Goal: Register for event/course

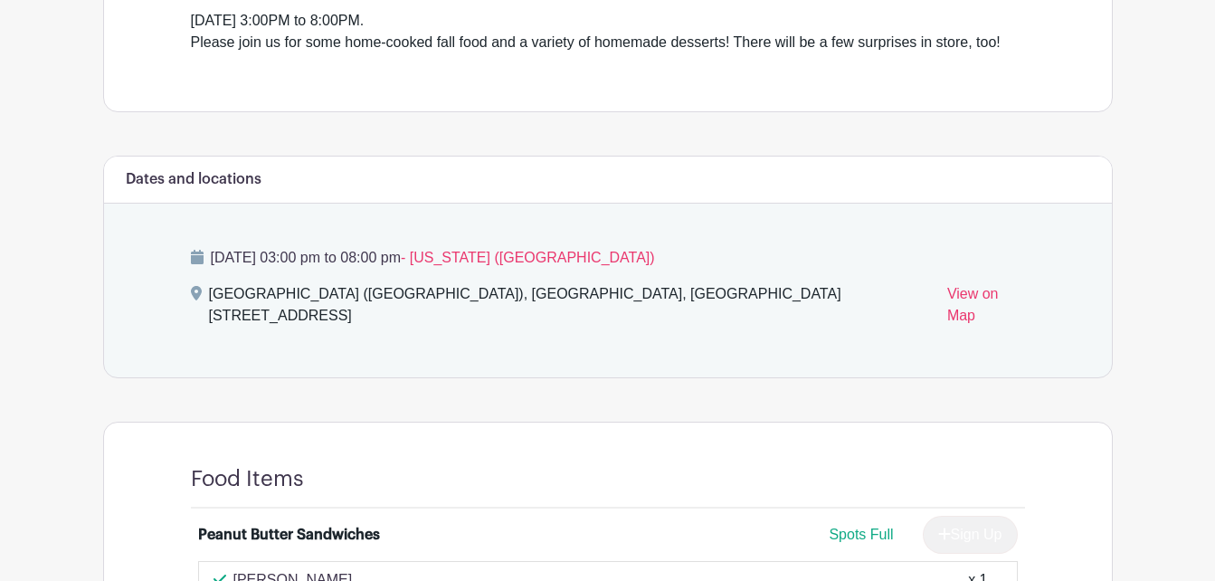
scroll to position [640, 0]
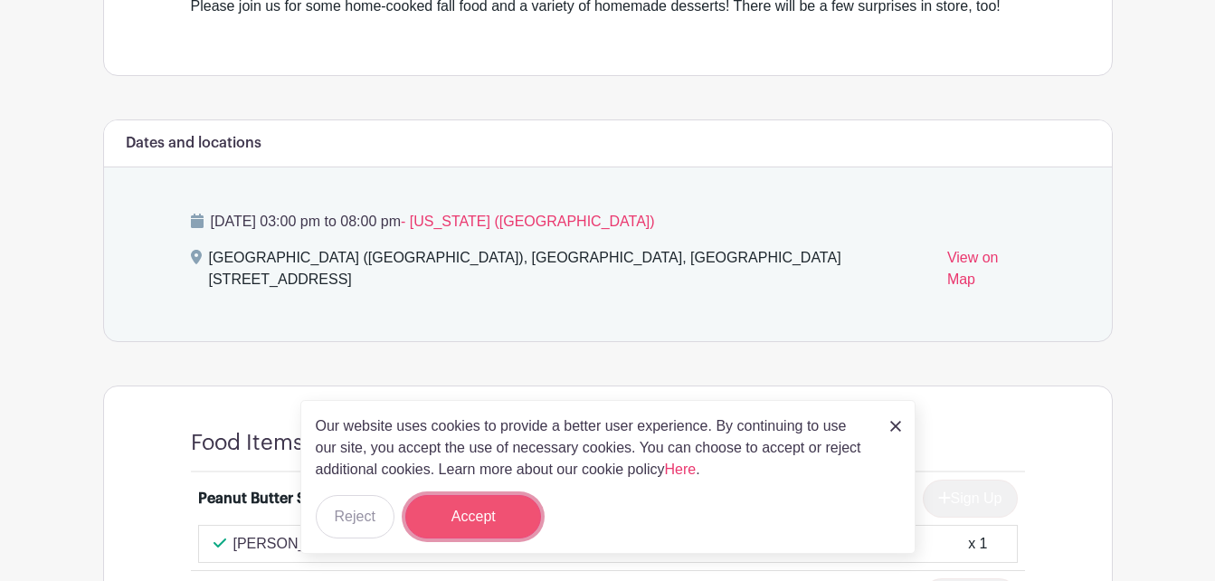
click at [499, 503] on button "Accept" at bounding box center [473, 516] width 136 height 43
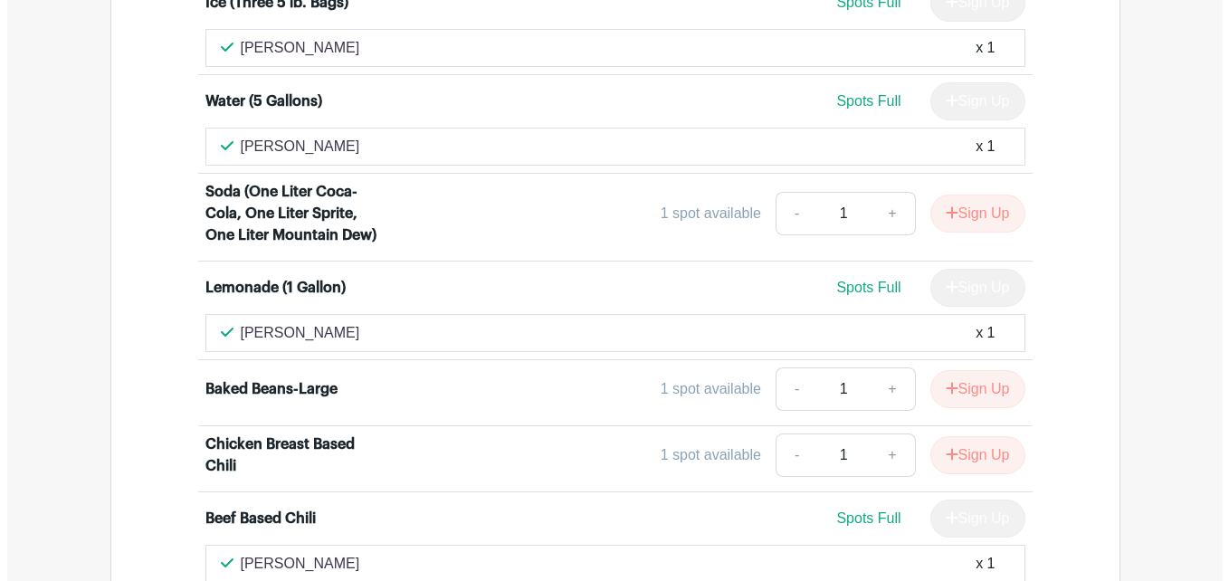
scroll to position [2148, 0]
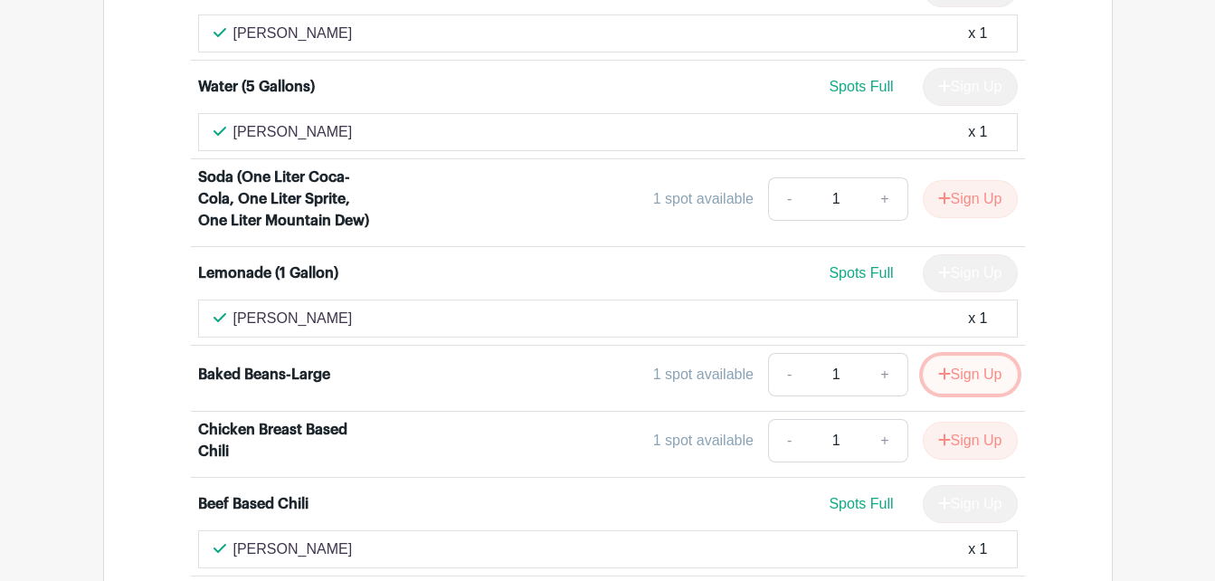
click at [938, 366] on icon "submit" at bounding box center [944, 373] width 13 height 14
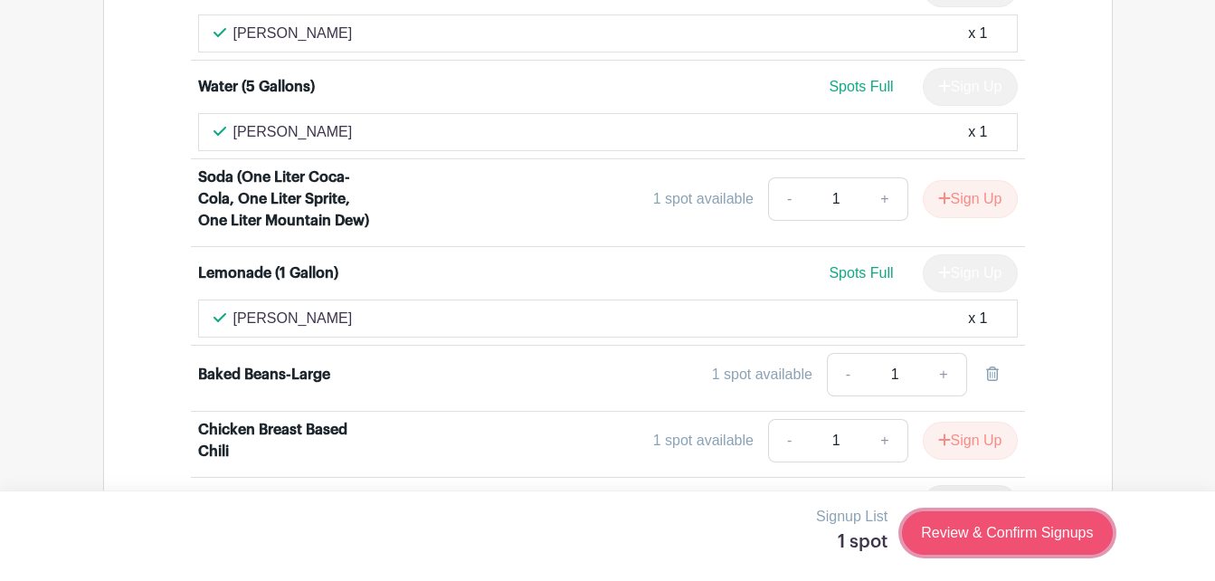
click at [992, 535] on link "Review & Confirm Signups" at bounding box center [1007, 532] width 210 height 43
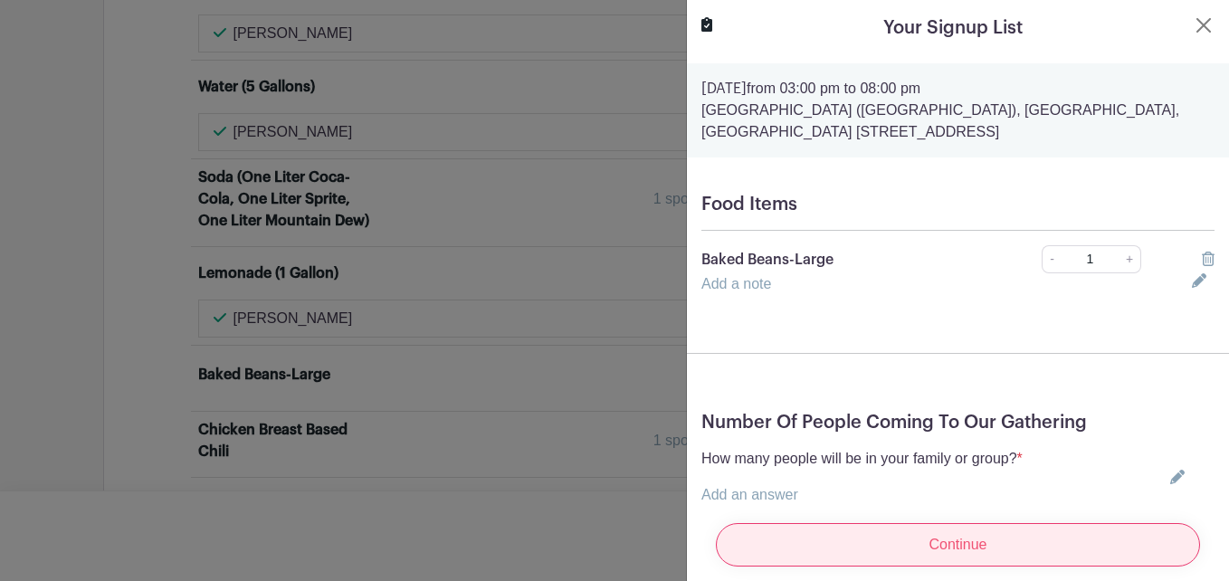
click at [944, 538] on input "Continue" at bounding box center [958, 544] width 484 height 43
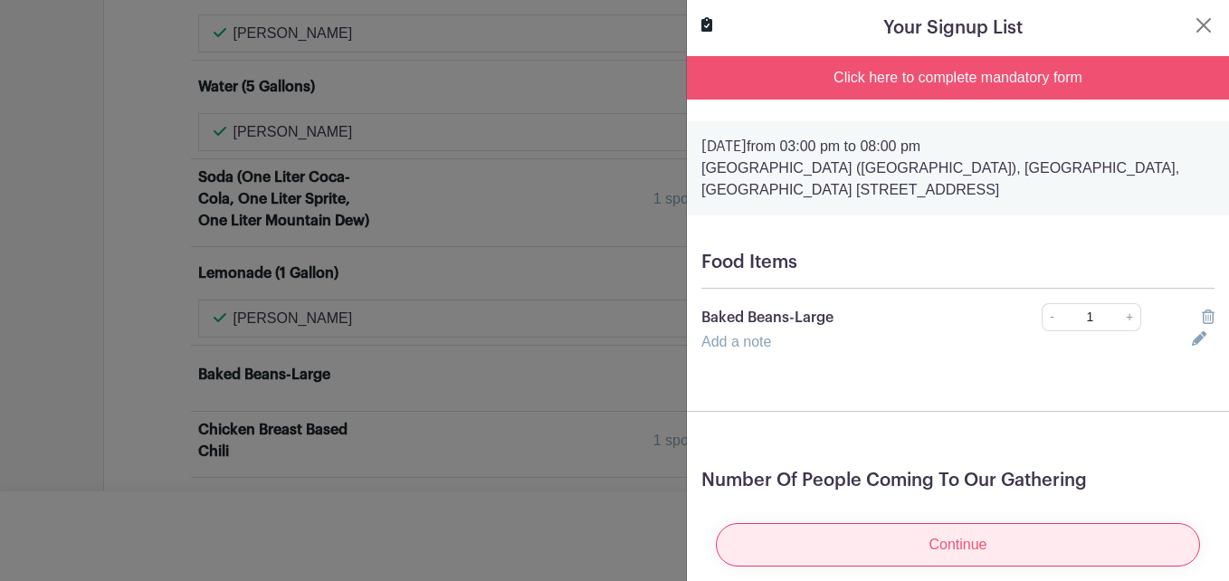
click at [940, 527] on input "Continue" at bounding box center [958, 544] width 484 height 43
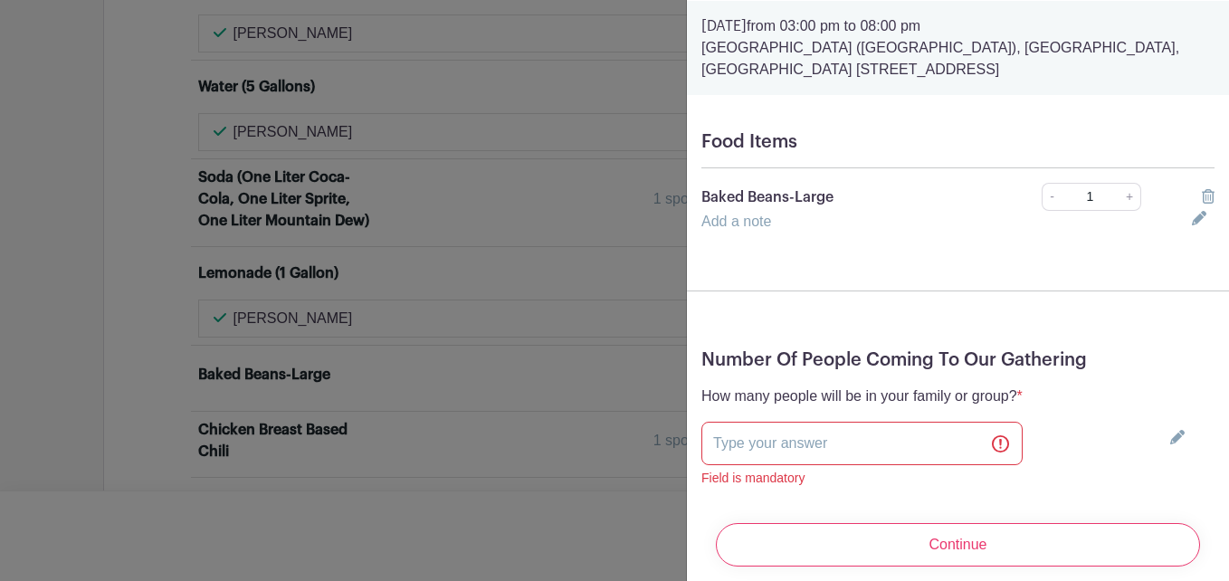
scroll to position [171, 0]
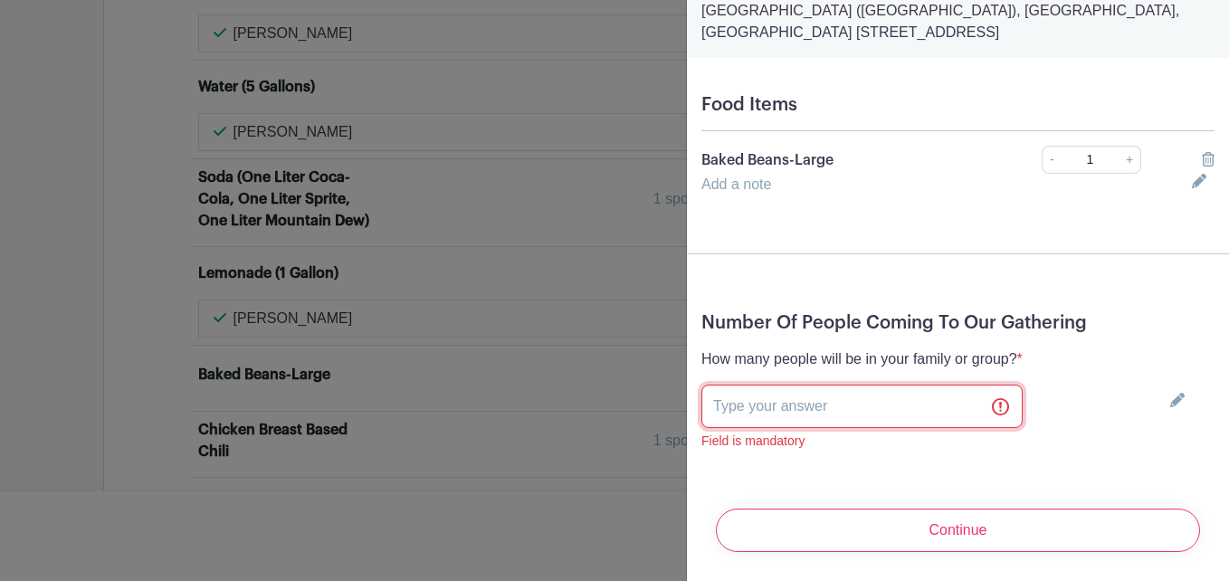
click at [889, 402] on input "text" at bounding box center [861, 406] width 321 height 43
type input "two"
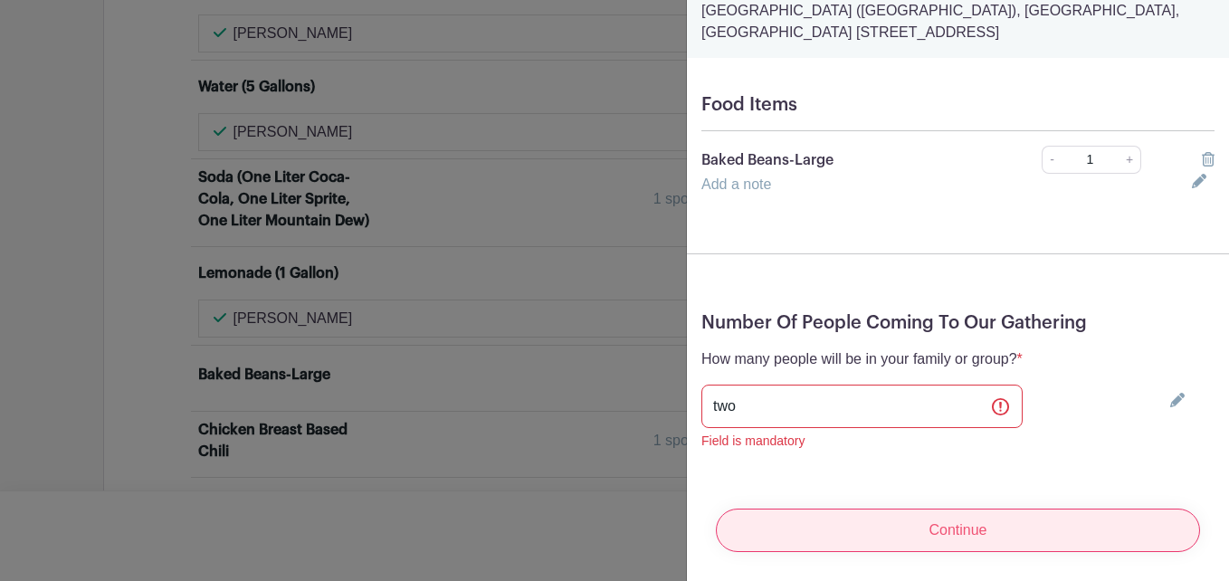
click at [942, 518] on input "Continue" at bounding box center [958, 530] width 484 height 43
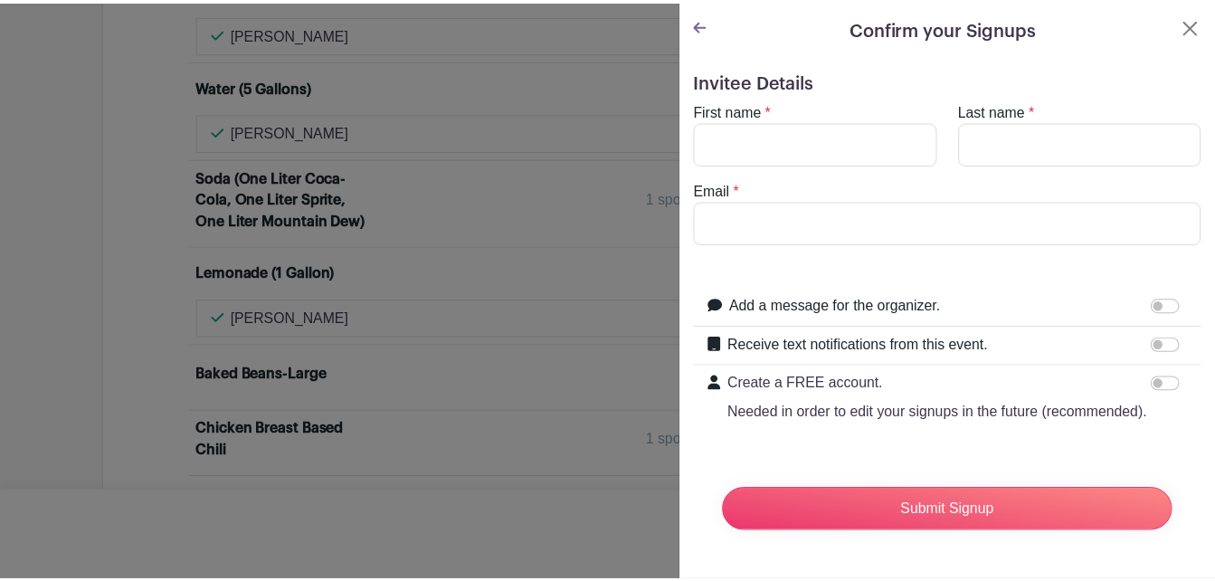
scroll to position [0, 0]
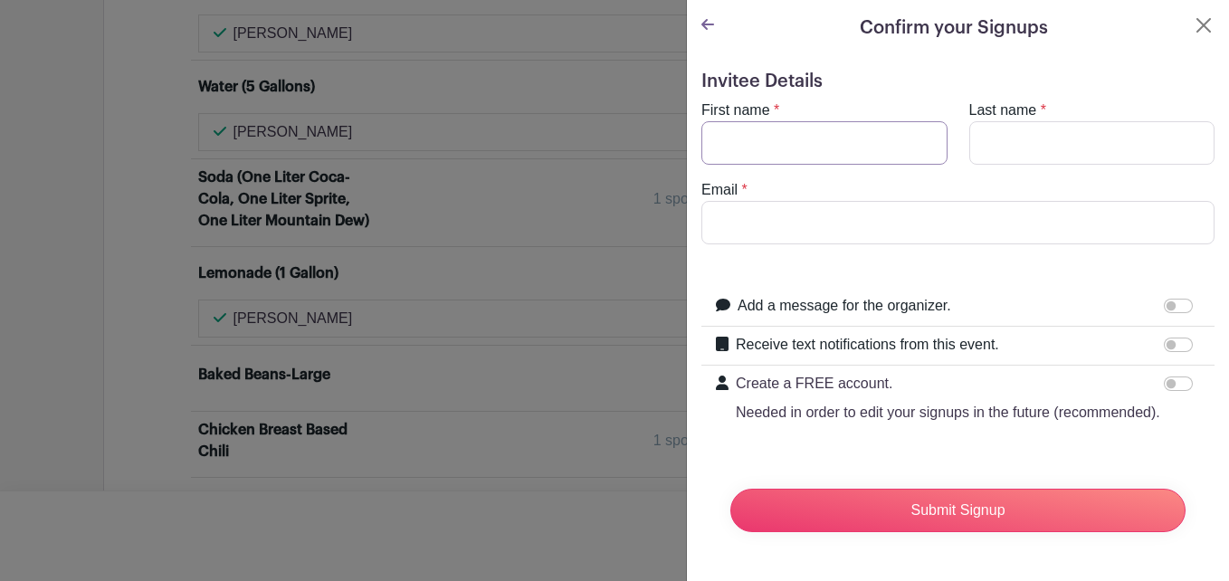
click at [884, 127] on input "First name" at bounding box center [824, 142] width 246 height 43
type input "[PERSON_NAME]"
type input "[EMAIL_ADDRESS][DOMAIN_NAME]"
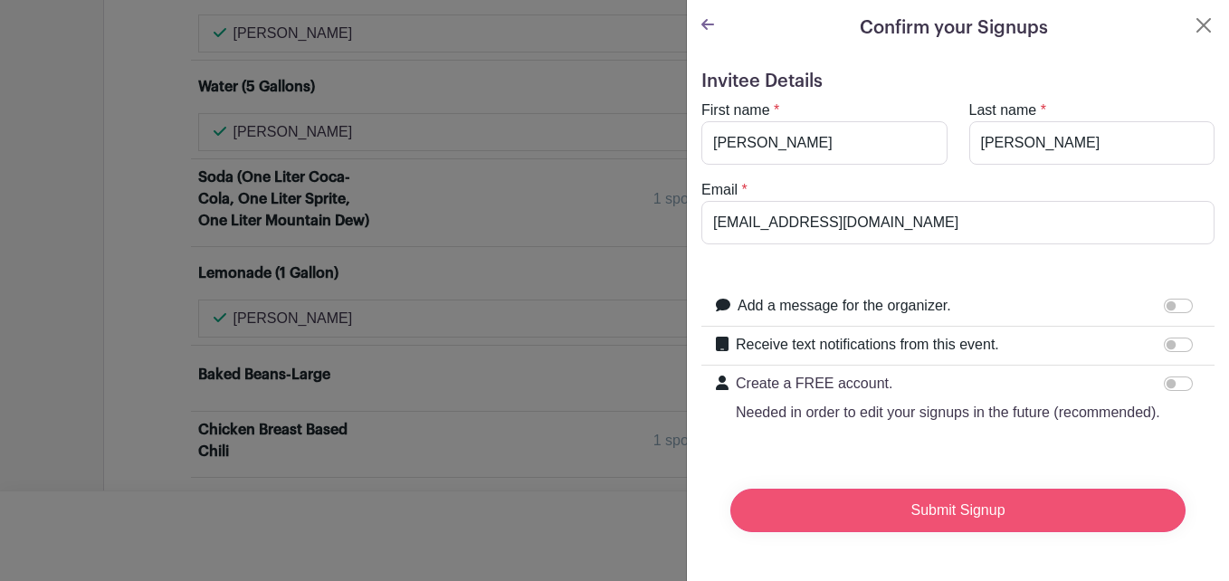
click at [1051, 528] on input "Submit Signup" at bounding box center [957, 510] width 455 height 43
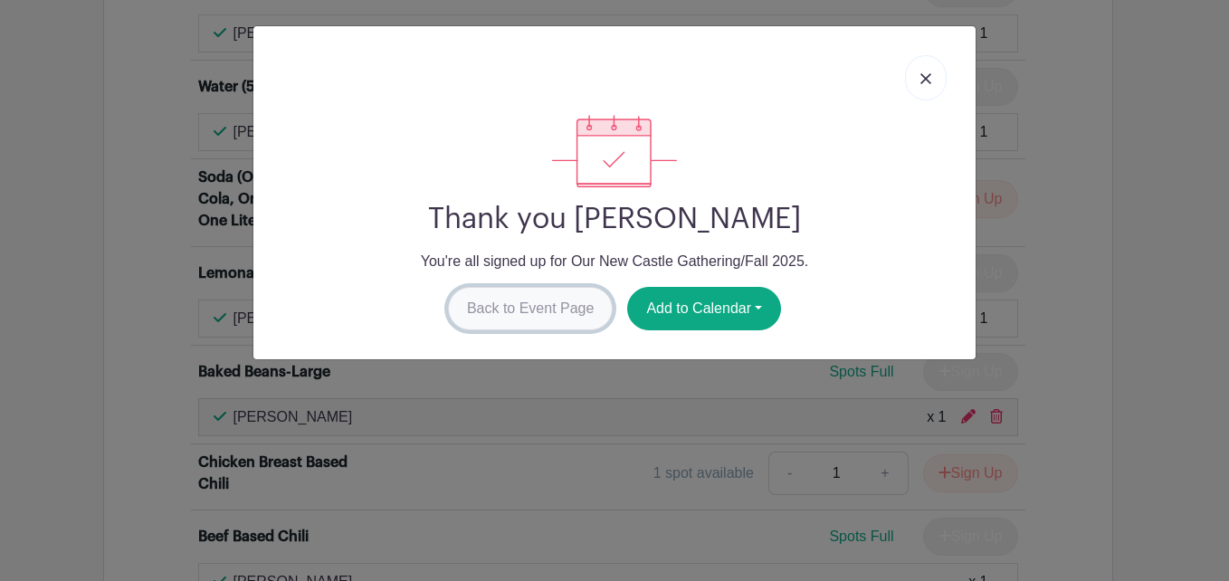
click at [526, 311] on link "Back to Event Page" at bounding box center [531, 308] width 166 height 43
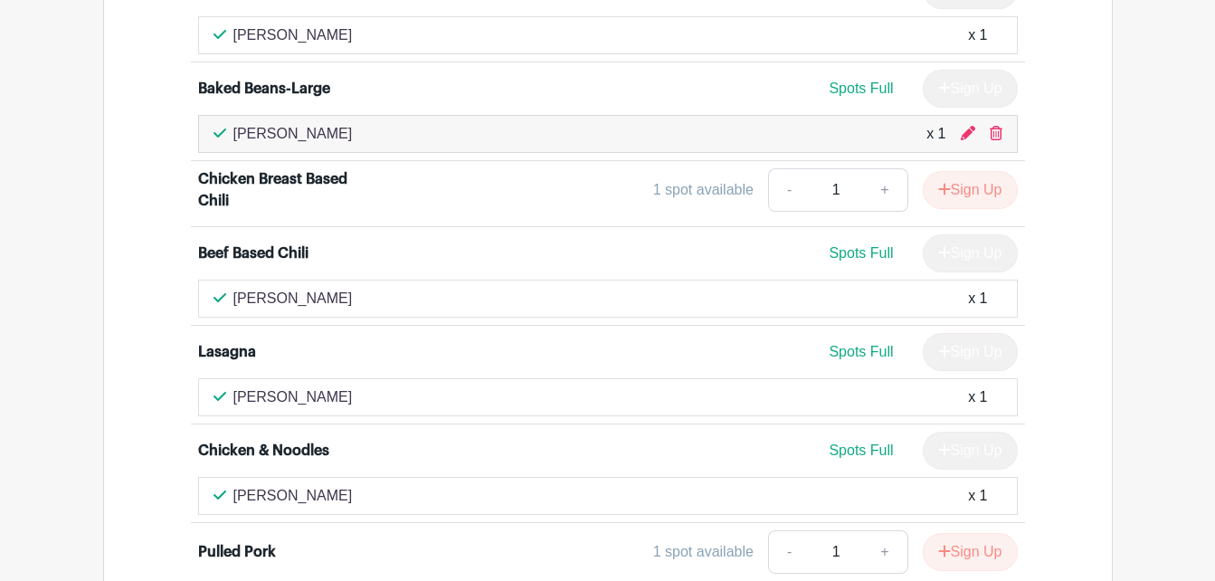
scroll to position [2440, 0]
